Goal: Transaction & Acquisition: Purchase product/service

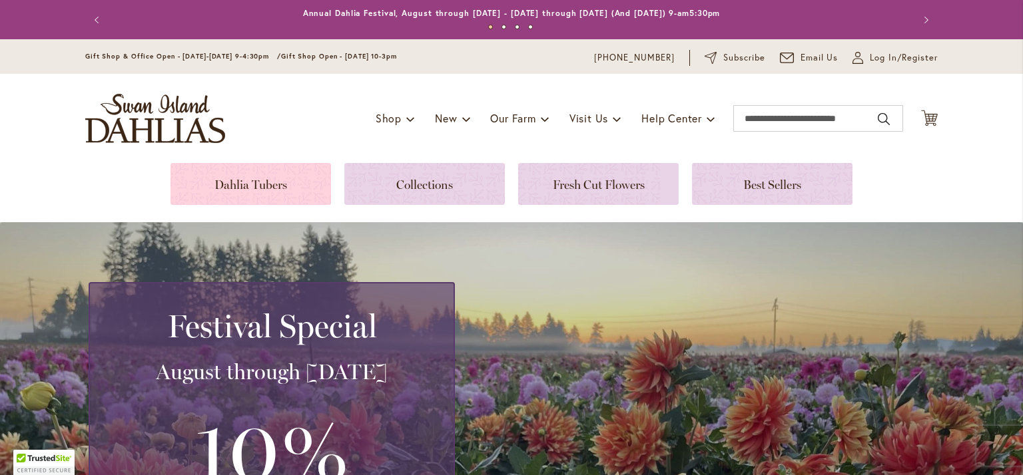
click at [282, 175] on link at bounding box center [250, 184] width 160 height 42
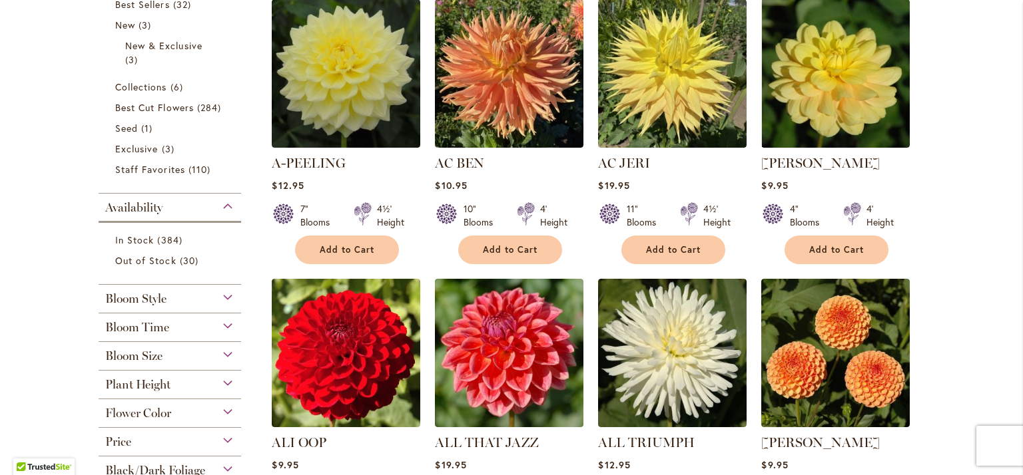
scroll to position [466, 0]
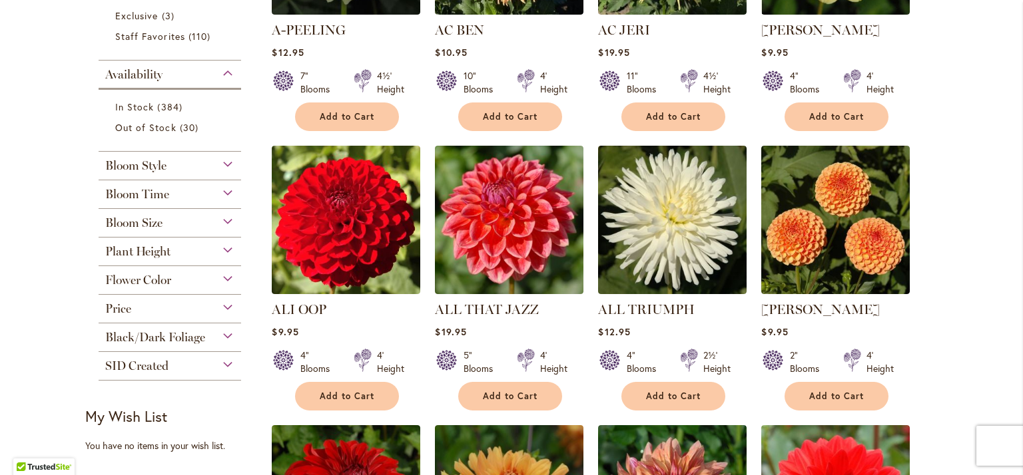
click at [198, 286] on div "Flower Color" at bounding box center [170, 276] width 142 height 21
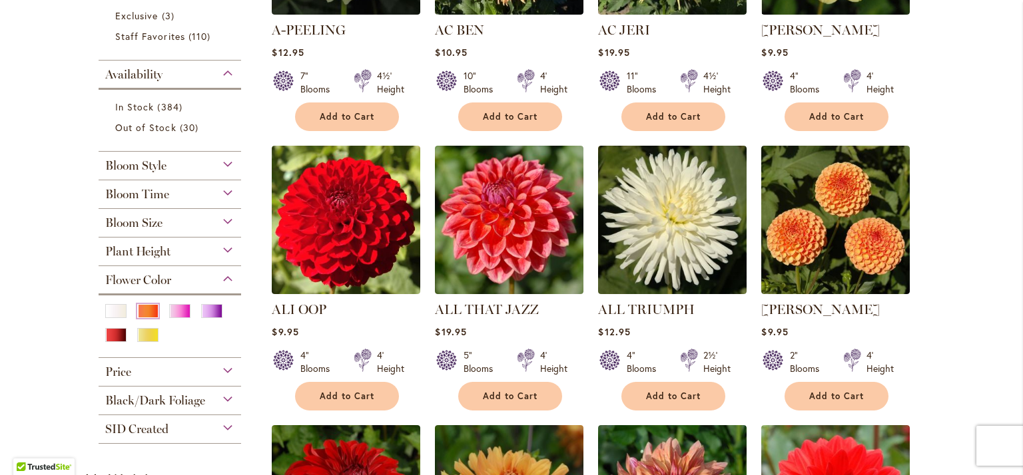
click at [149, 308] on div "Orange/Peach" at bounding box center [147, 311] width 21 height 14
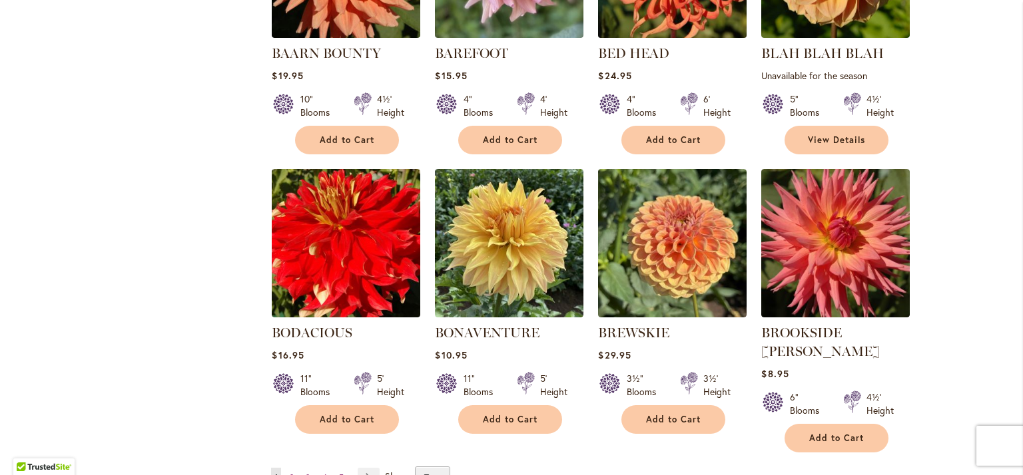
scroll to position [1065, 0]
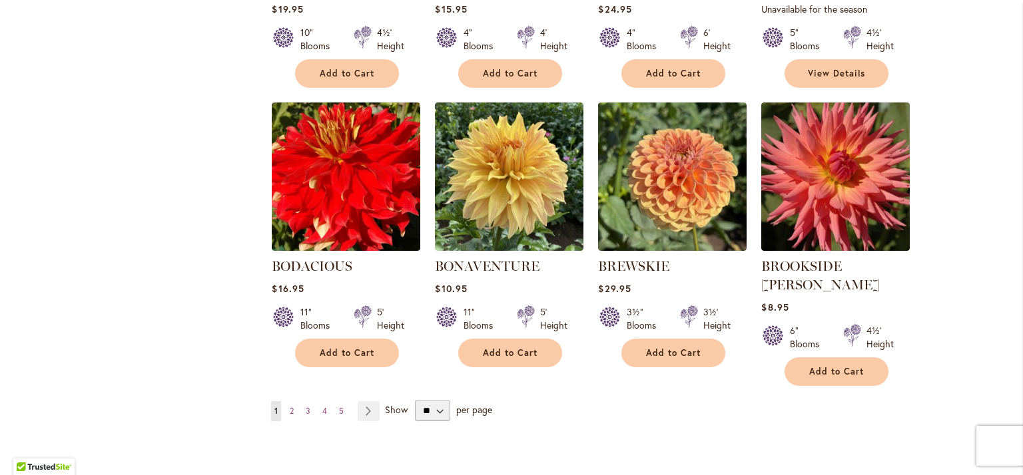
click at [282, 401] on ul "You're currently reading page 1 Page 2 Page 3 Page 4 Page 5 Page Next" at bounding box center [328, 411] width 114 height 20
click at [290, 406] on span "2" at bounding box center [292, 411] width 4 height 10
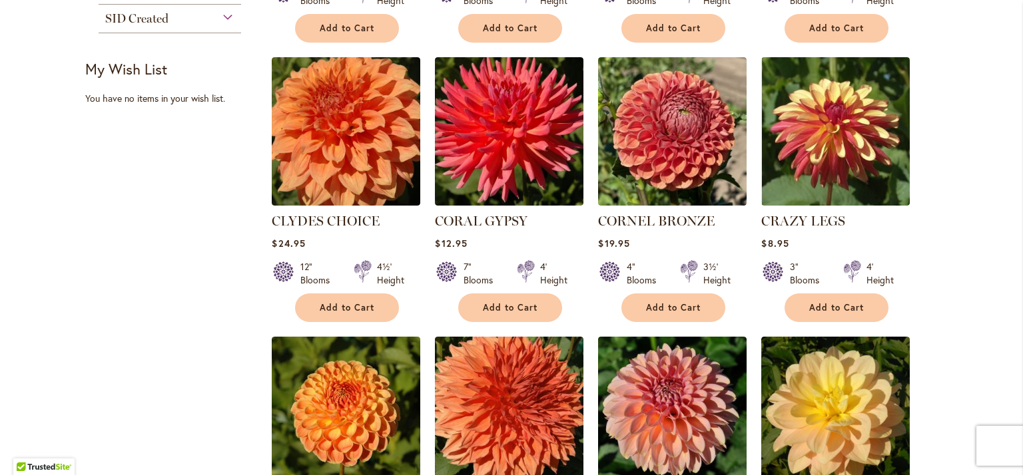
scroll to position [599, 0]
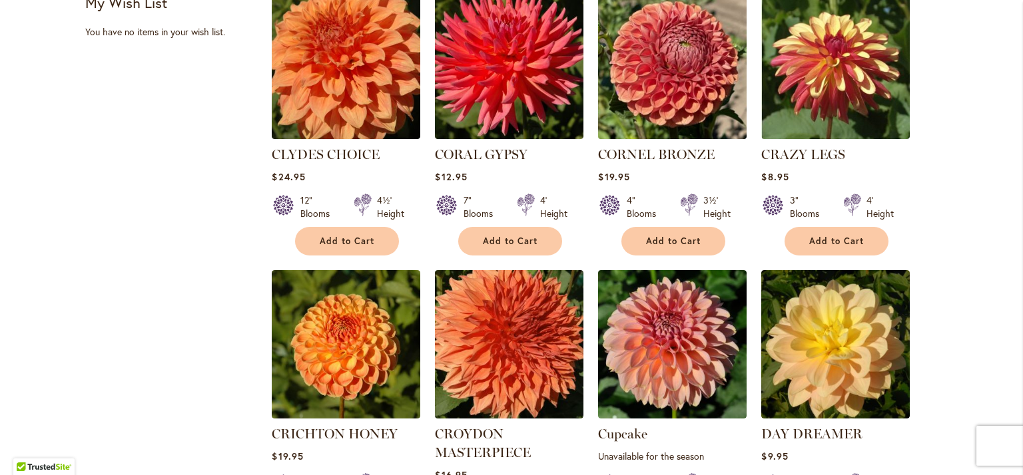
click at [684, 88] on img at bounding box center [673, 65] width 156 height 156
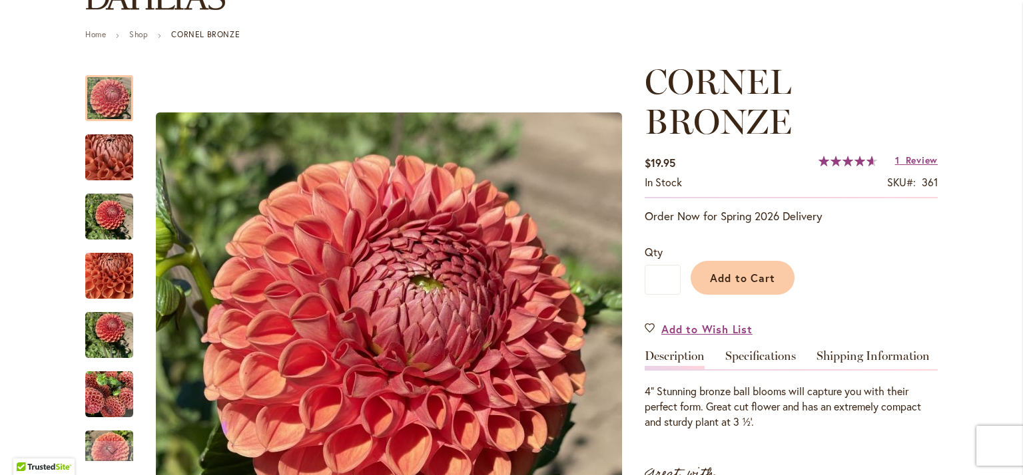
scroll to position [200, 0]
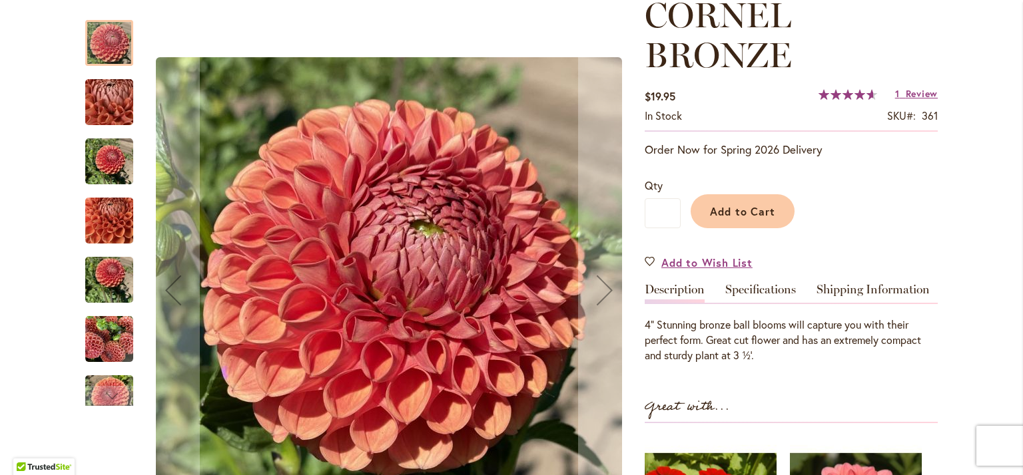
click at [103, 105] on img "CORNEL BRONZE" at bounding box center [109, 103] width 96 height 72
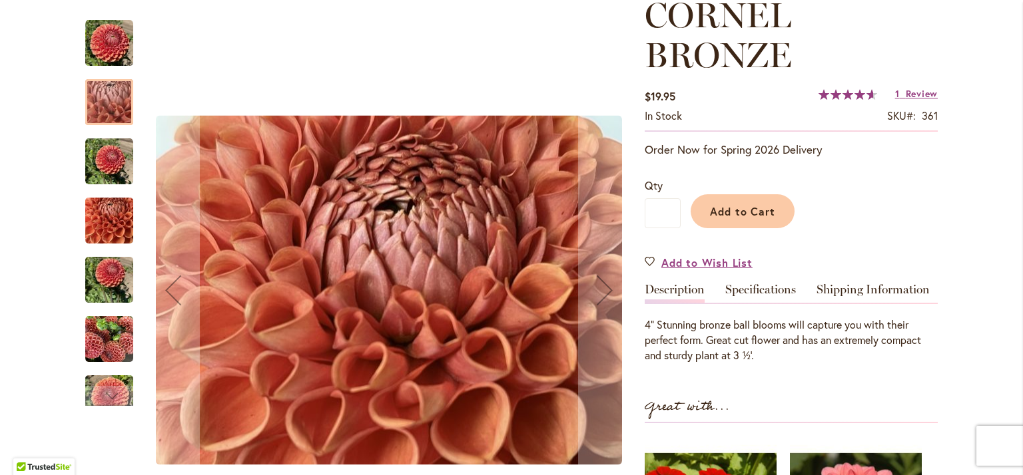
click at [112, 156] on img "CORNEL BRONZE" at bounding box center [109, 162] width 48 height 48
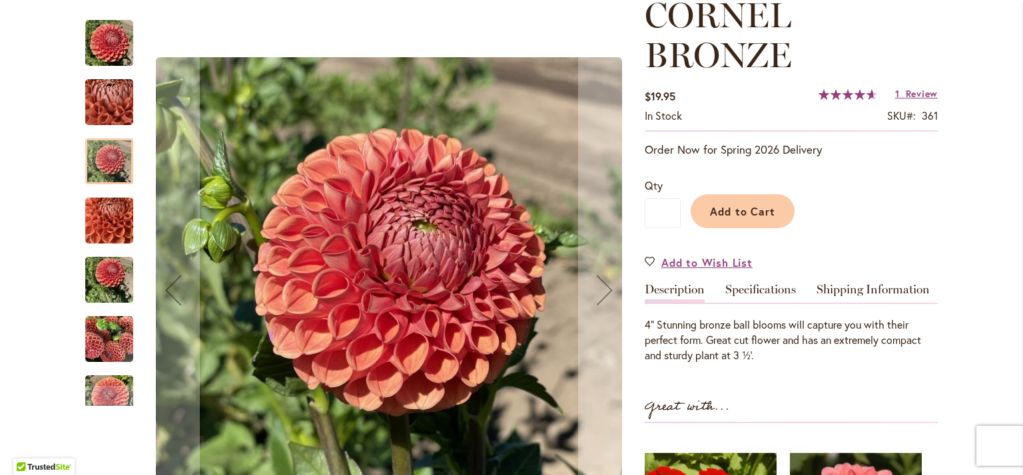
click at [110, 239] on img "CORNEL BRONZE" at bounding box center [109, 221] width 48 height 64
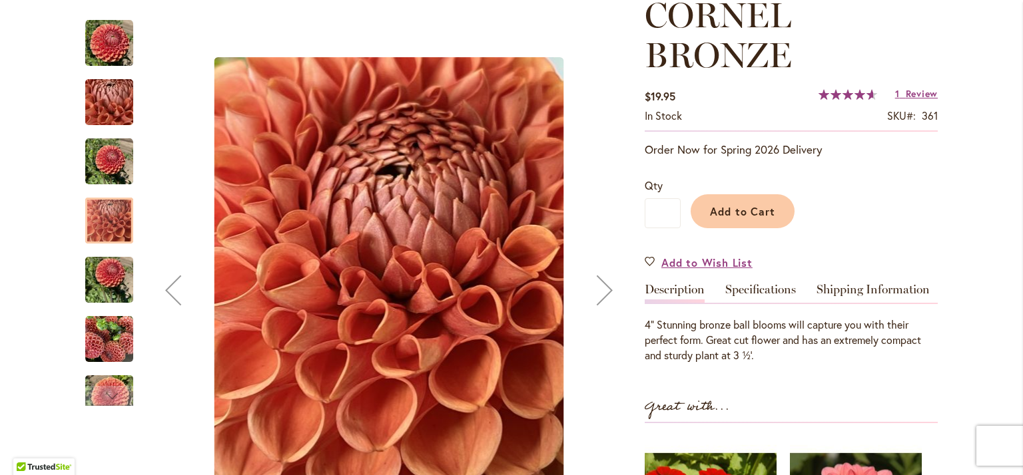
click at [114, 283] on img "CORNEL BRONZE" at bounding box center [109, 280] width 48 height 64
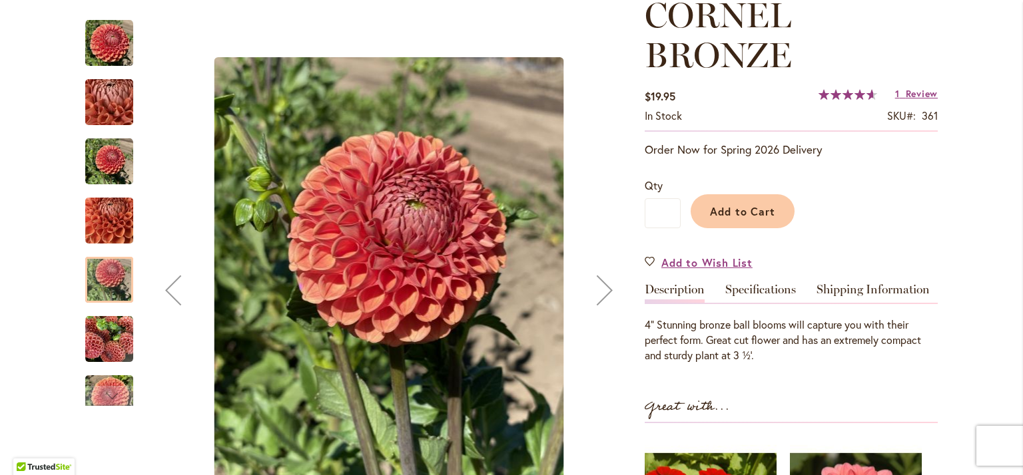
click at [117, 338] on img "CORNEL BRONZE" at bounding box center [109, 340] width 48 height 48
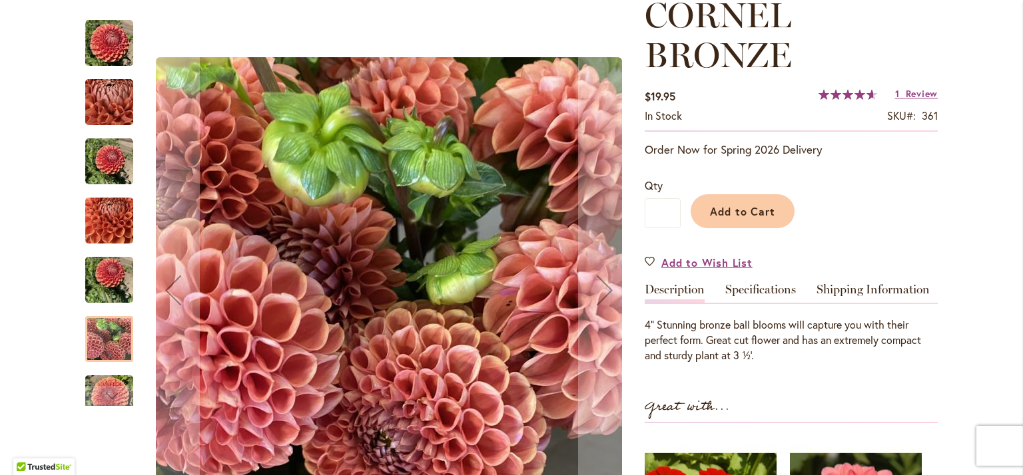
click at [104, 380] on img "CORNEL BRONZE" at bounding box center [109, 399] width 48 height 64
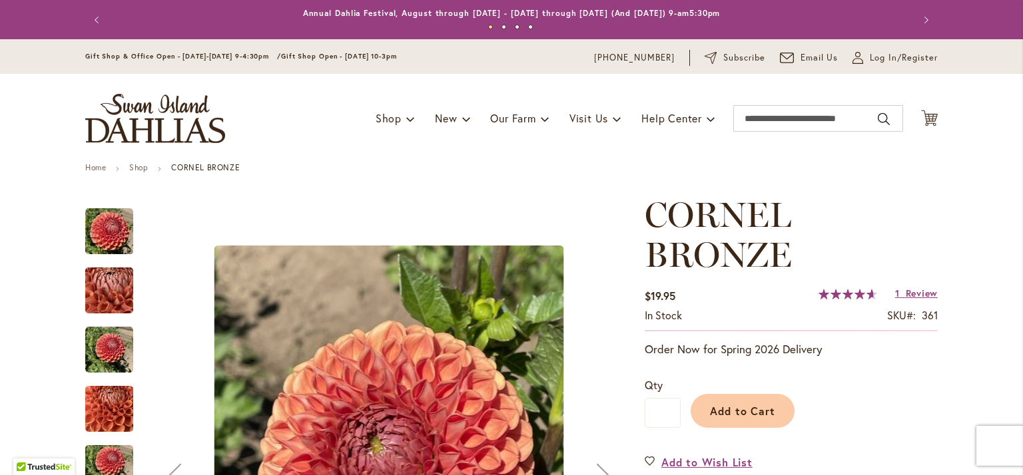
scroll to position [67, 0]
